Goal: Check status: Check status

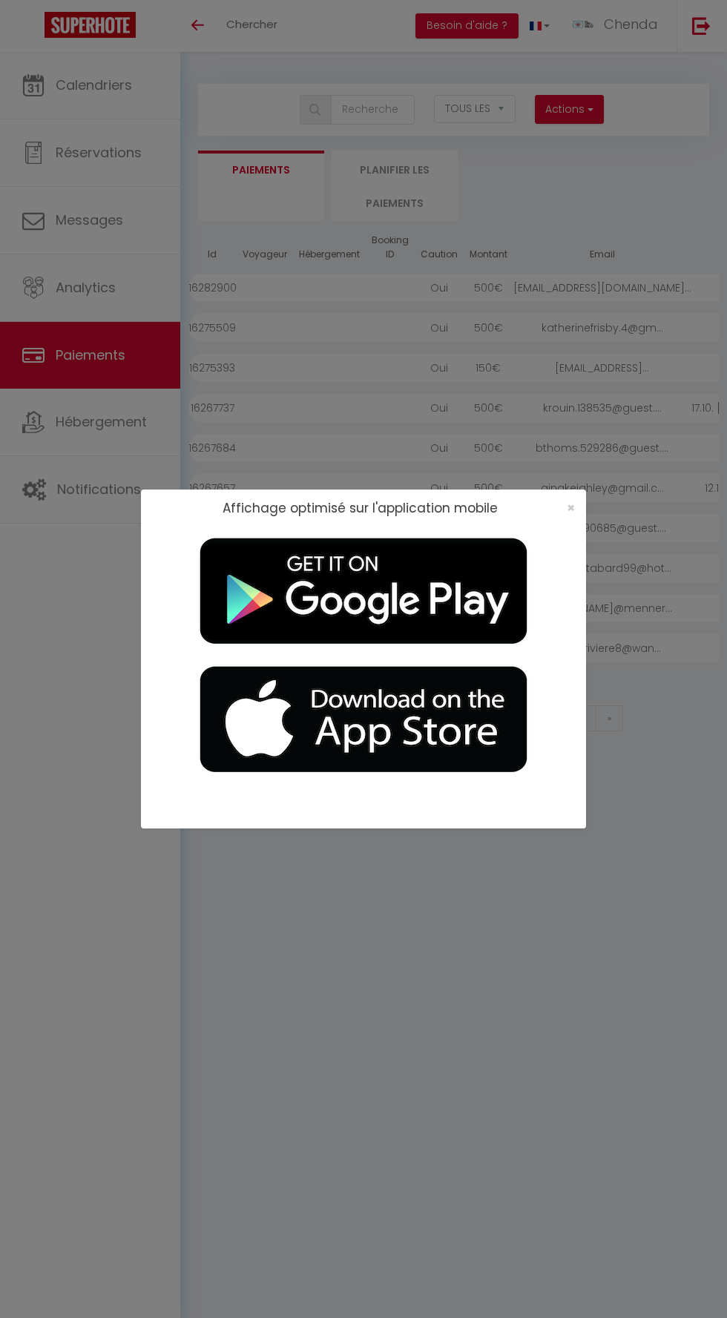
select select "2"
select select "0"
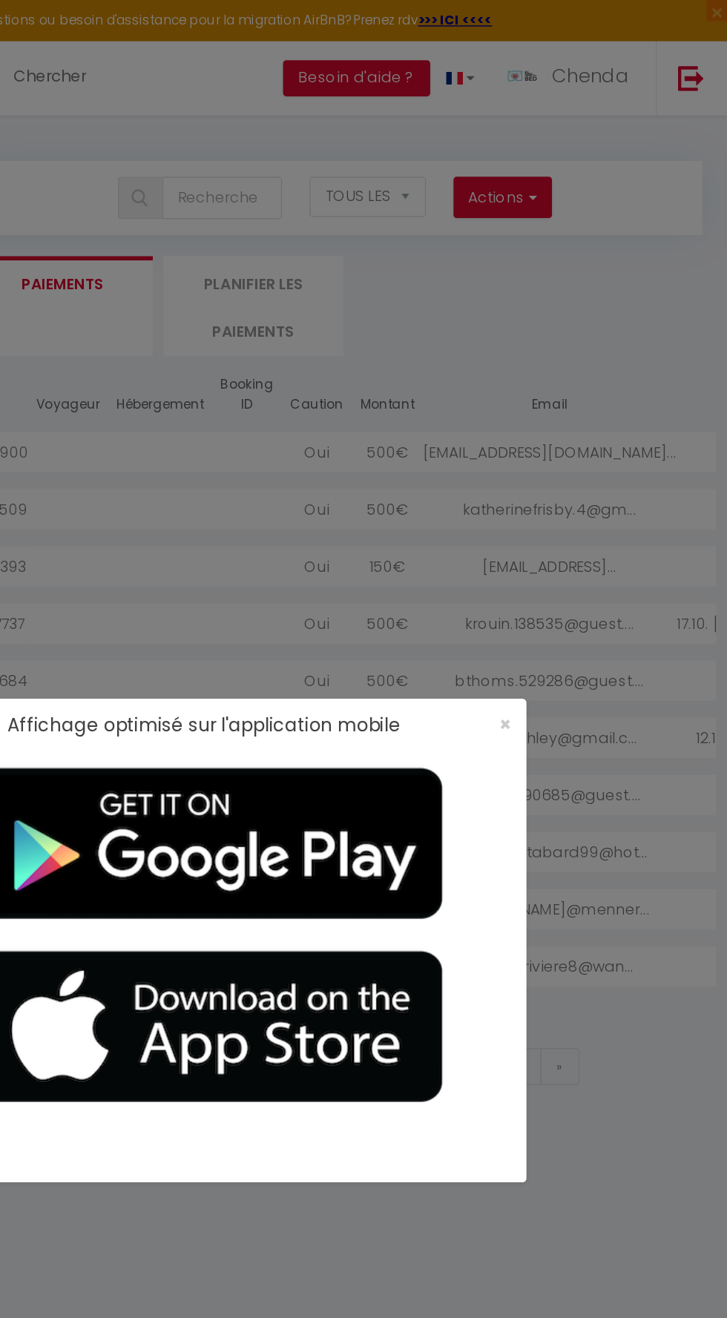
click at [581, 510] on div "×" at bounding box center [565, 507] width 37 height 15
click at [584, 511] on div "×" at bounding box center [565, 507] width 37 height 15
click at [570, 508] on span "×" at bounding box center [570, 507] width 8 height 19
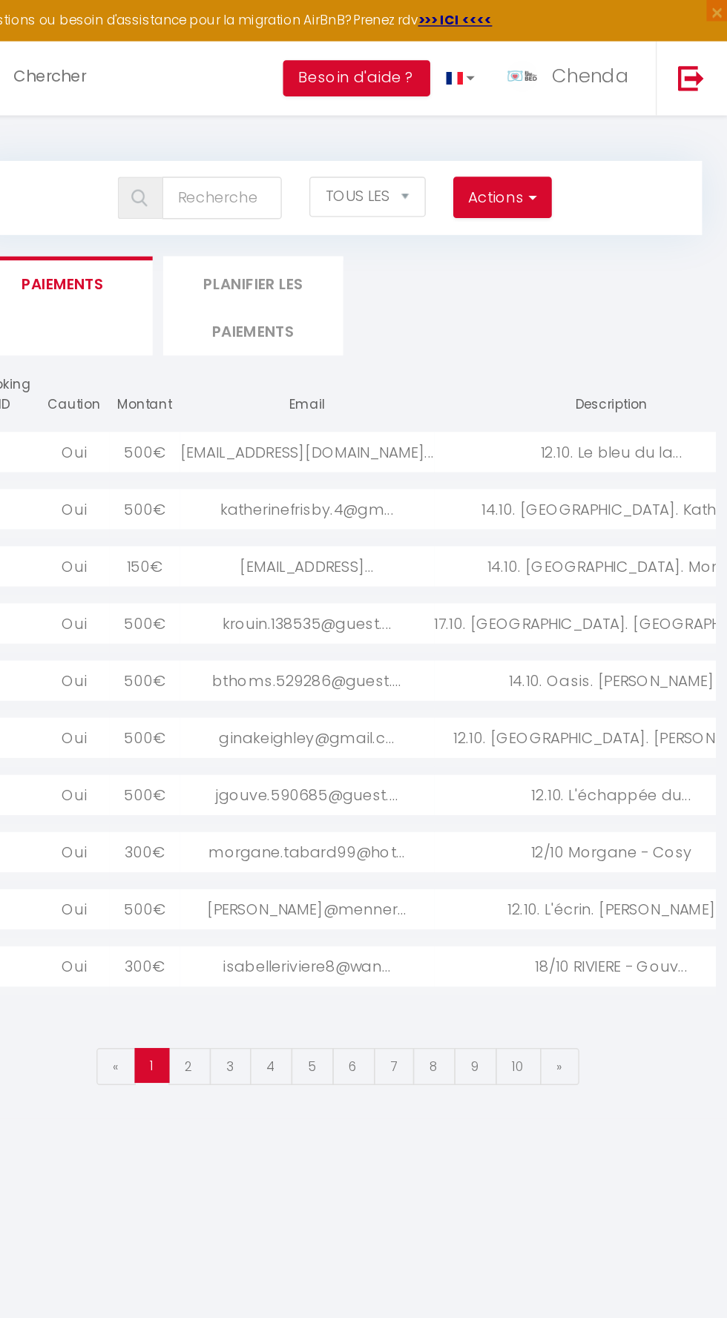
scroll to position [0, 208]
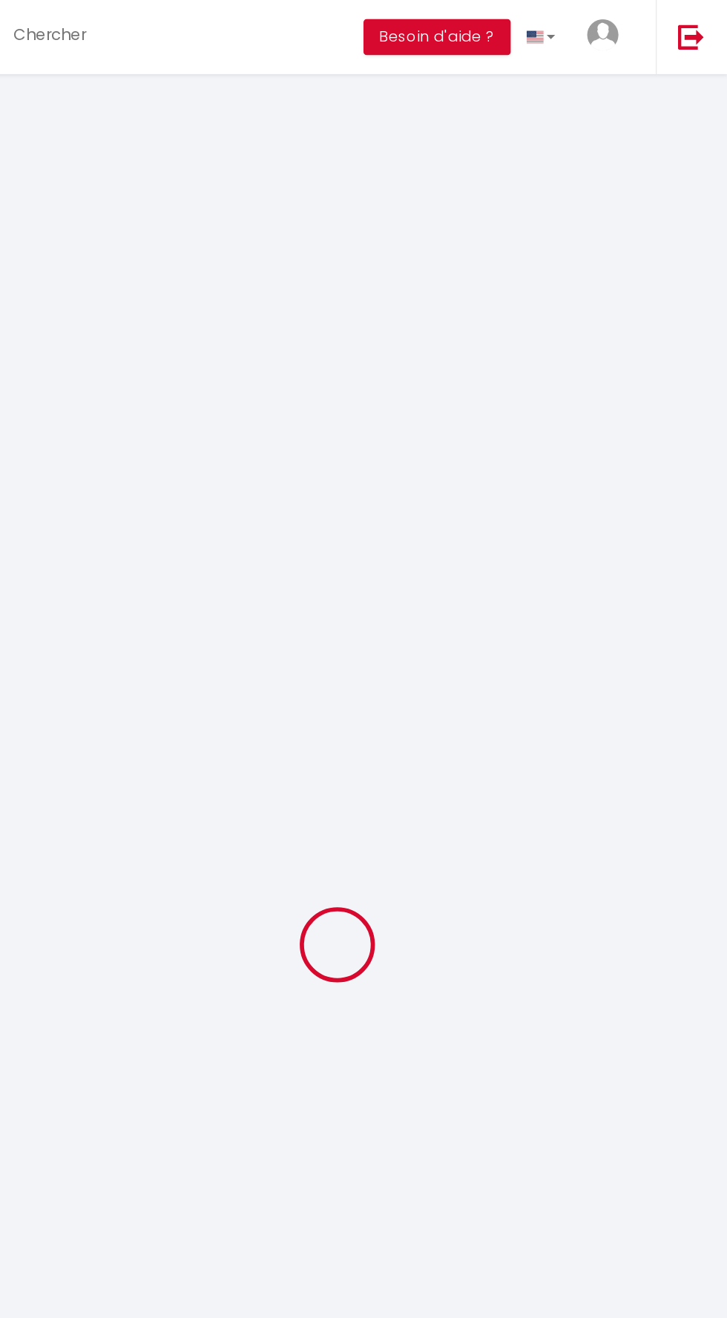
select select "2"
select select "0"
